Goal: Check status

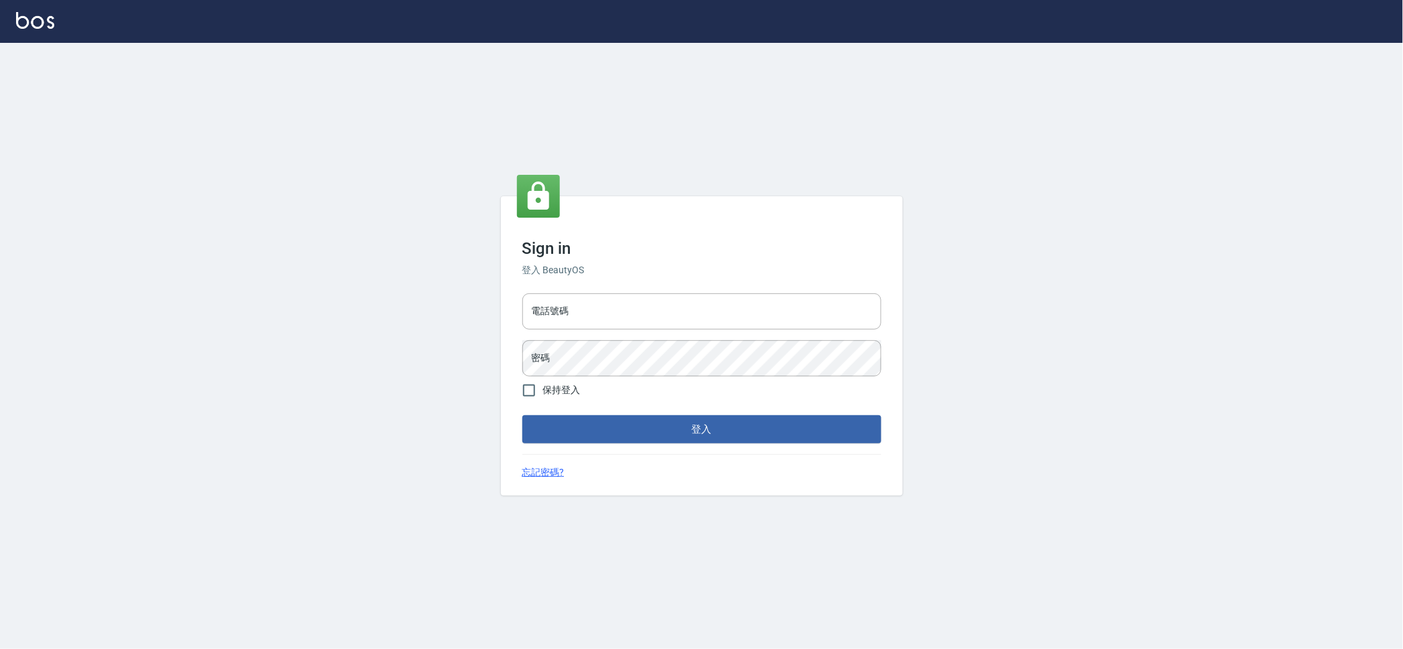
drag, startPoint x: 580, startPoint y: 305, endPoint x: 599, endPoint y: 337, distance: 36.9
click at [580, 305] on input "電話號碼" at bounding box center [701, 311] width 359 height 36
type input "0223709007"
click at [522, 415] on button "登入" at bounding box center [701, 429] width 359 height 28
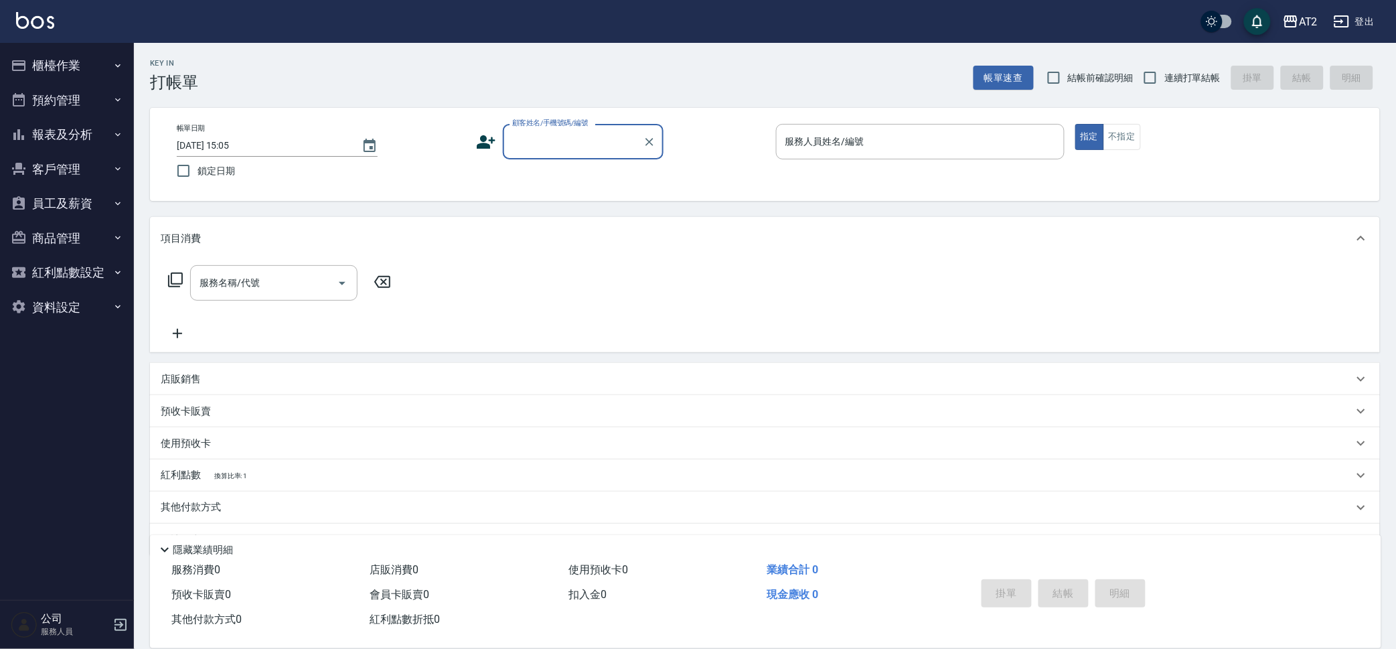
click at [86, 55] on button "櫃檯作業" at bounding box center [66, 65] width 123 height 35
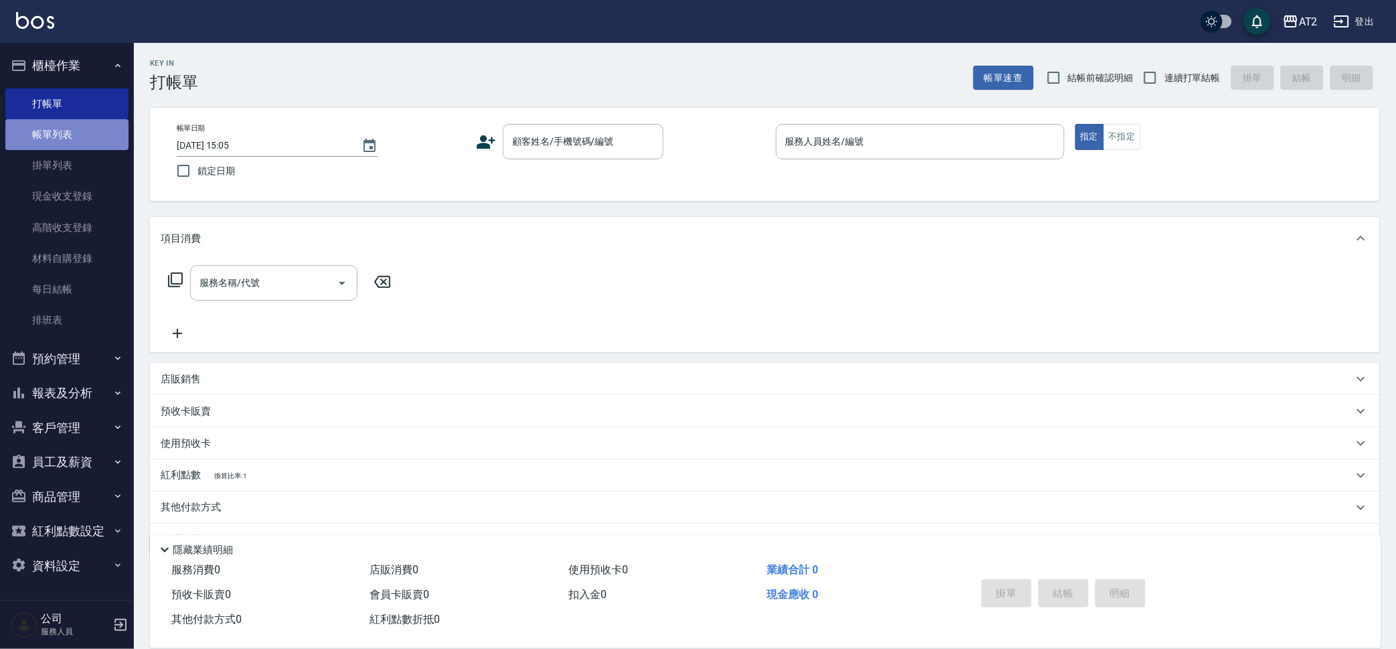
click at [101, 130] on link "帳單列表" at bounding box center [66, 134] width 123 height 31
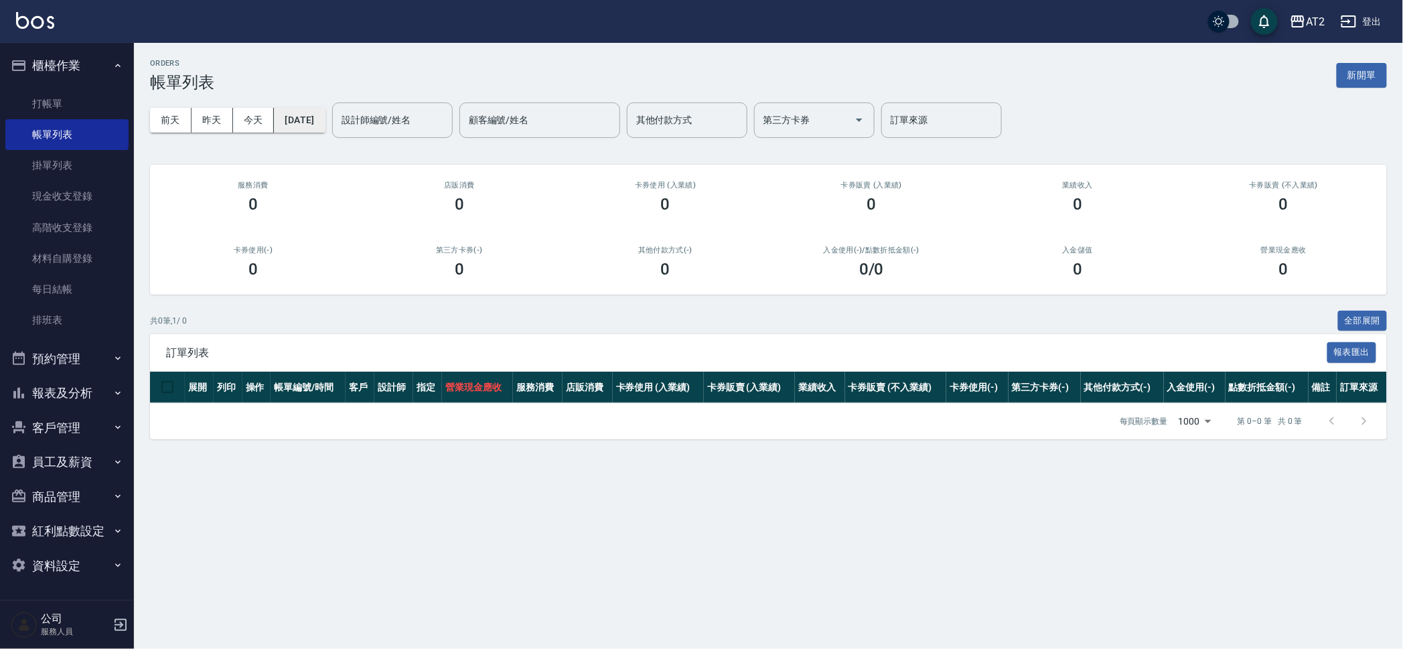
click at [325, 122] on button "[DATE]" at bounding box center [299, 120] width 51 height 25
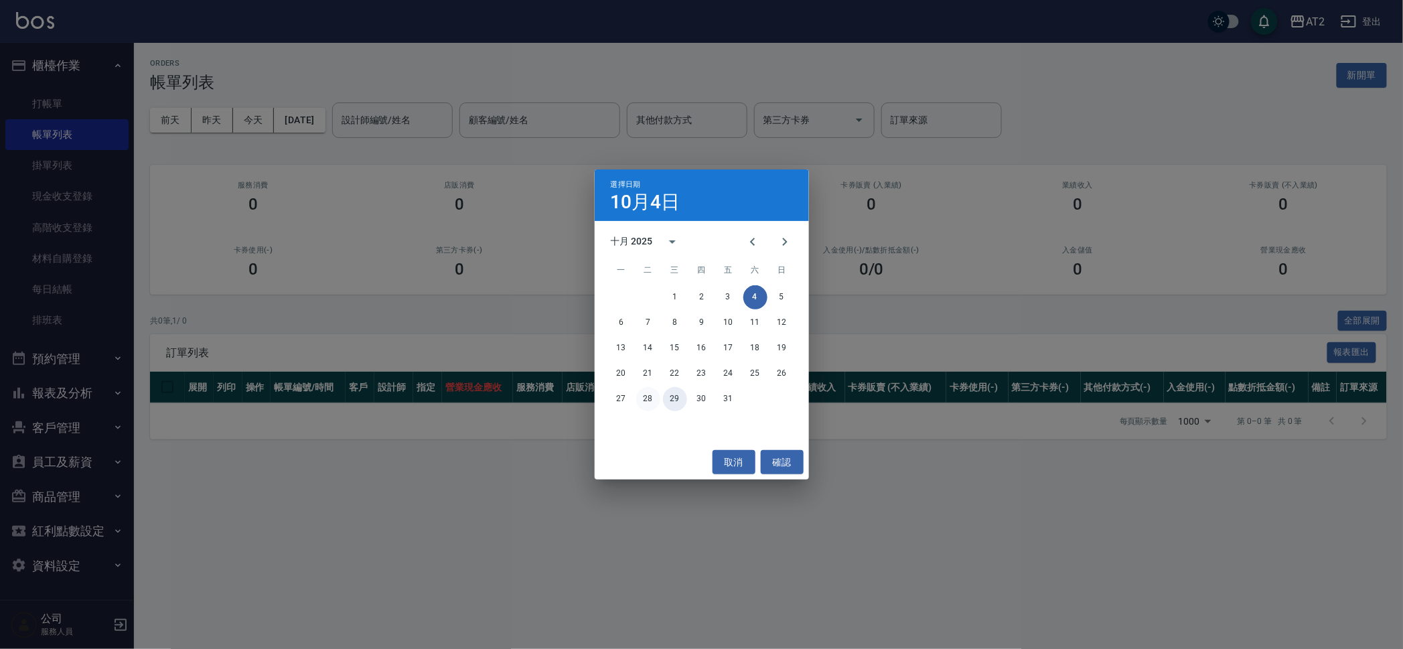
drag, startPoint x: 677, startPoint y: 394, endPoint x: 651, endPoint y: 396, distance: 26.9
click at [651, 396] on div "27 28 29 30 31" at bounding box center [701, 399] width 214 height 24
click at [744, 242] on button "Previous month" at bounding box center [752, 242] width 32 height 32
click at [617, 392] on button "29" at bounding box center [621, 399] width 24 height 24
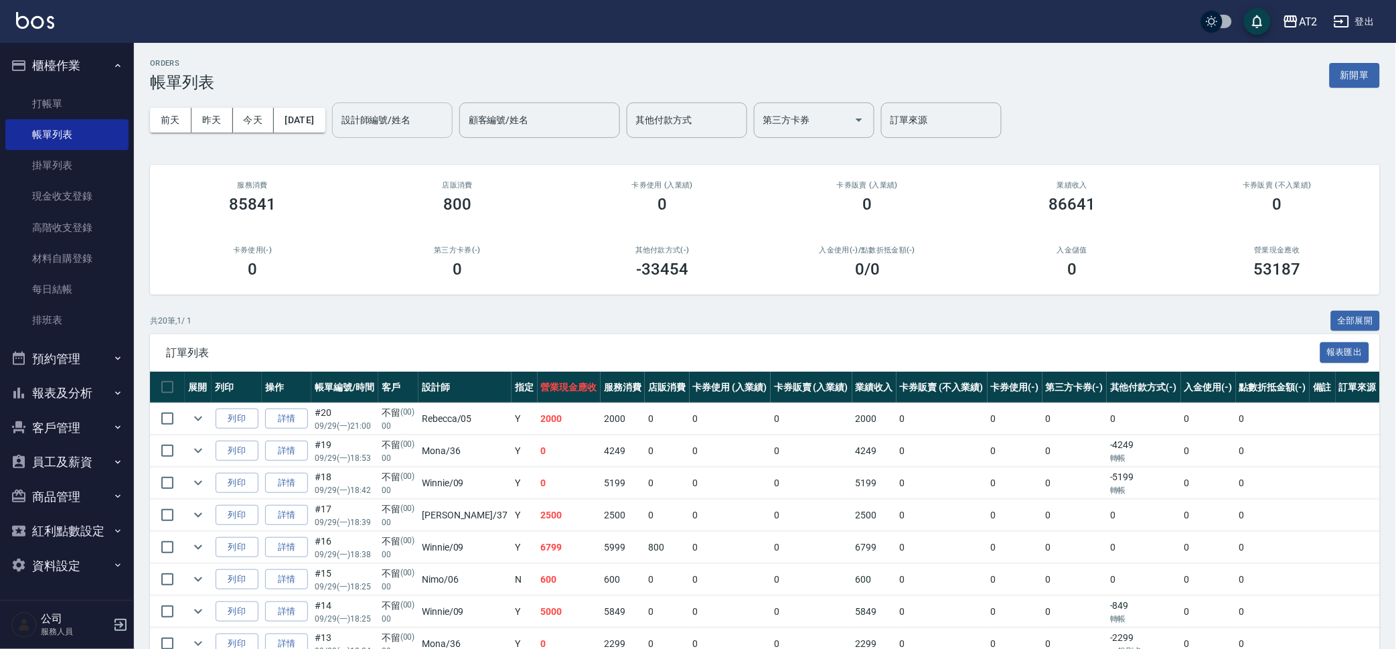
click at [439, 120] on input "設計師編號/姓名" at bounding box center [392, 119] width 108 height 23
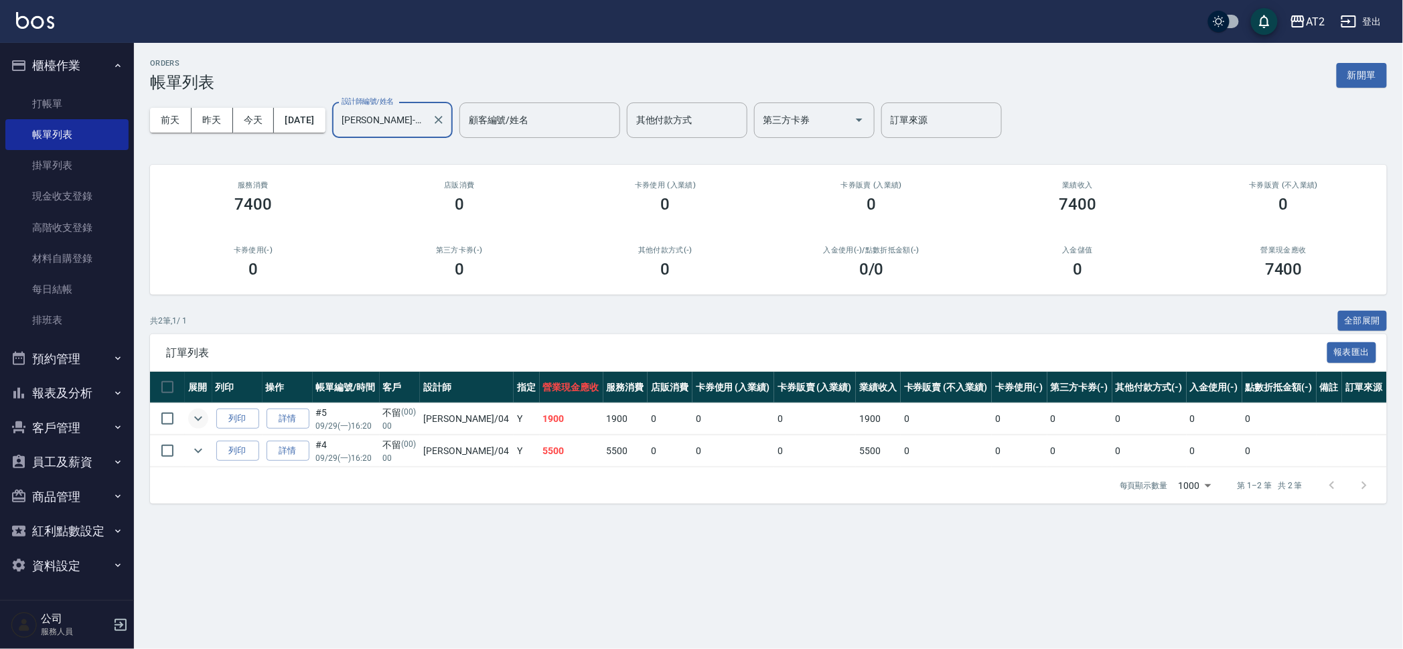
type input "[PERSON_NAME]-04"
click at [202, 424] on icon "expand row" at bounding box center [198, 418] width 16 height 16
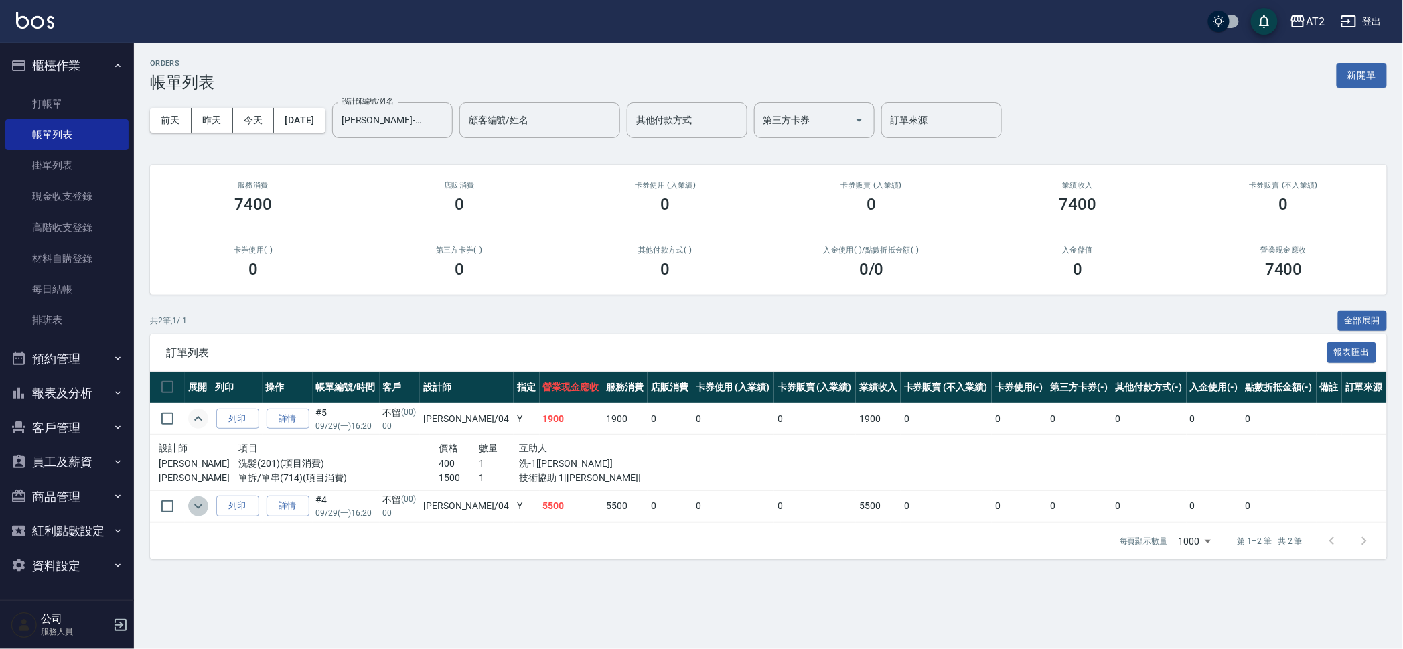
click at [196, 509] on icon "expand row" at bounding box center [198, 506] width 16 height 16
